Goal: Information Seeking & Learning: Understand process/instructions

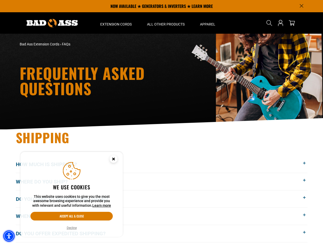
click at [9, 237] on img "Accessibility Menu" at bounding box center [8, 236] width 11 height 11
